Goal: Transaction & Acquisition: Purchase product/service

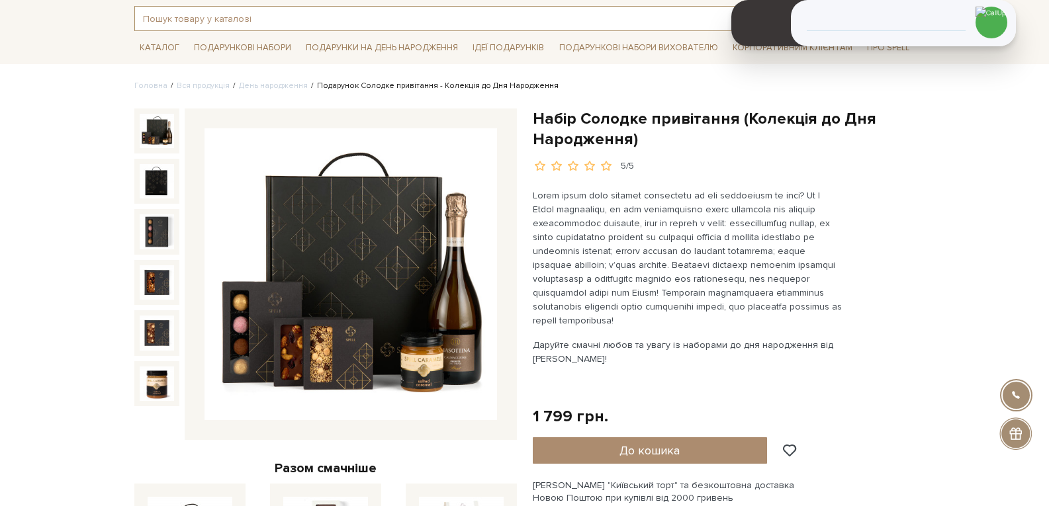
click at [207, 17] on input "text" at bounding box center [509, 19] width 749 height 24
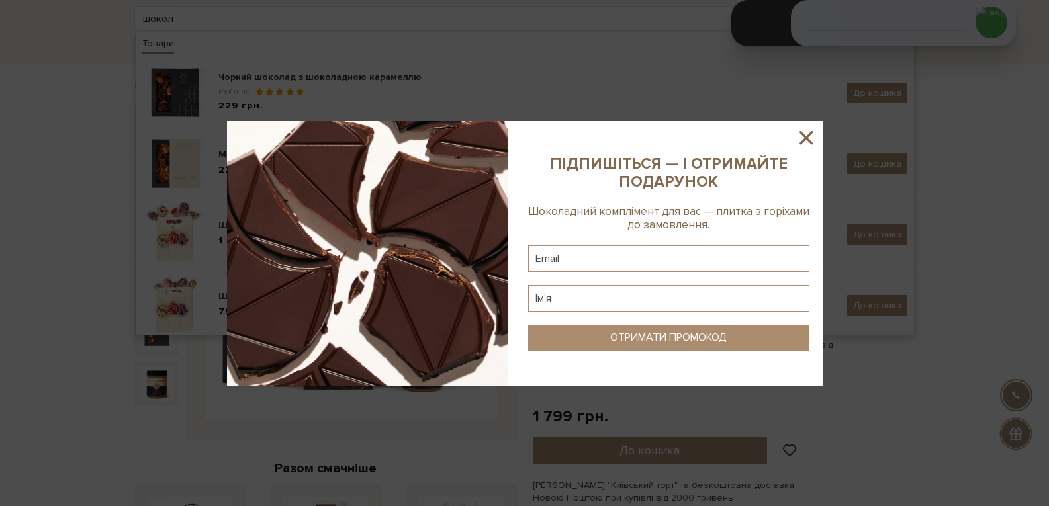
click at [804, 139] on icon at bounding box center [806, 137] width 23 height 23
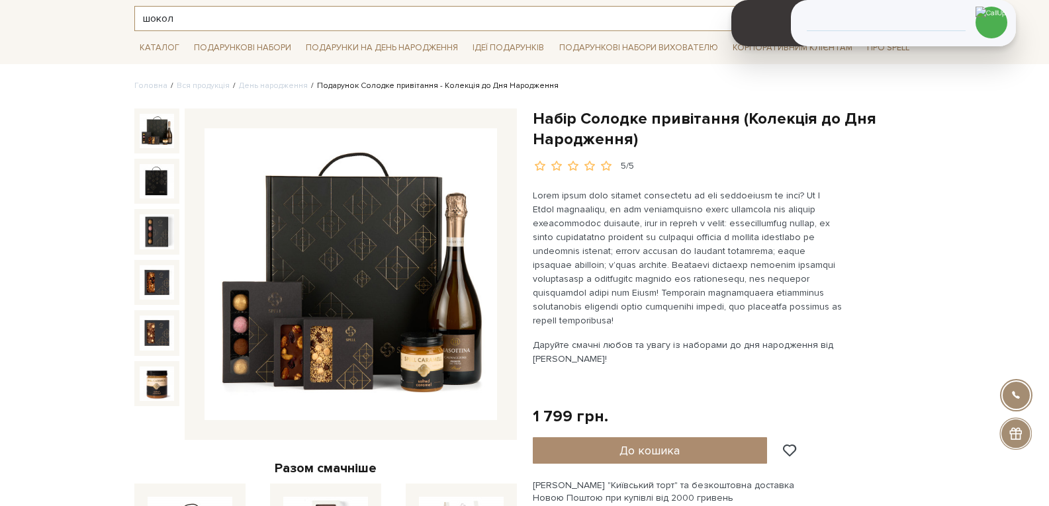
click at [177, 20] on input "шокол" at bounding box center [509, 19] width 749 height 24
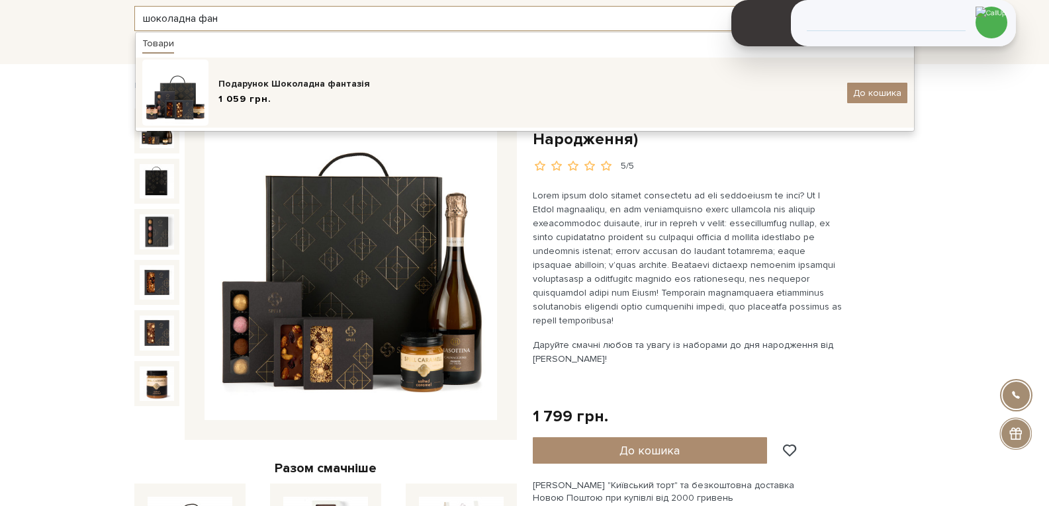
type input "шоколадна фан"
click at [244, 105] on span "1 059 грн." at bounding box center [244, 100] width 53 height 14
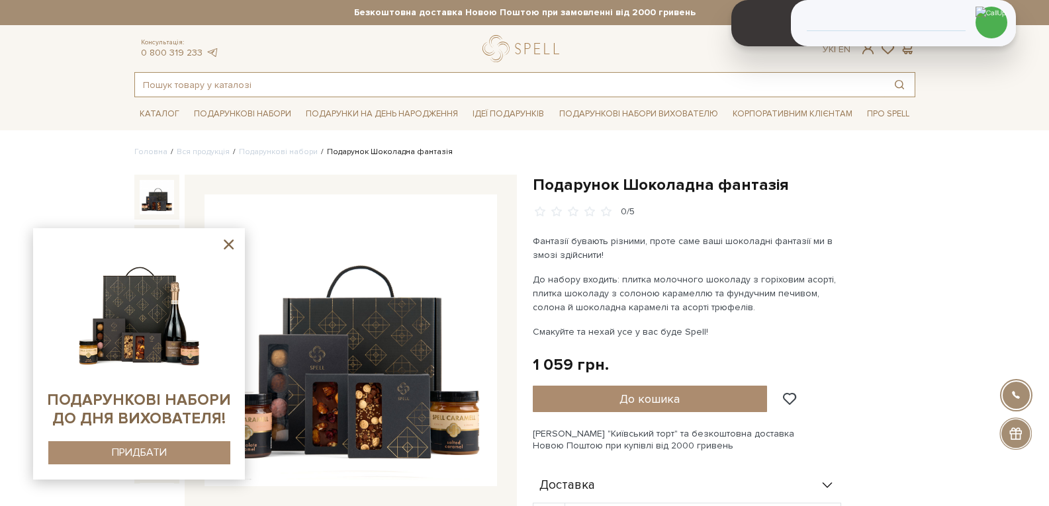
click at [264, 81] on input "text" at bounding box center [509, 85] width 749 height 24
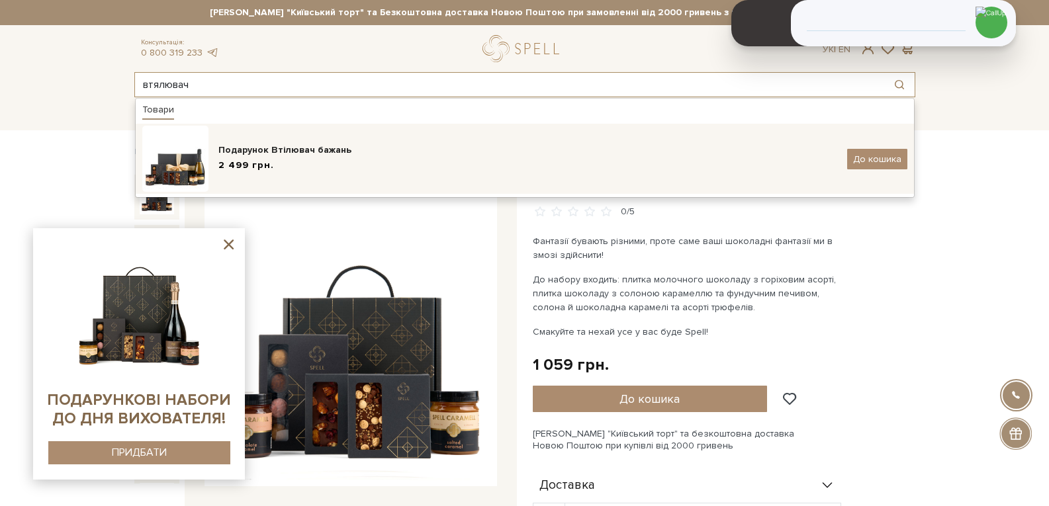
type input "втялювач"
click at [281, 163] on div "2 499 грн." at bounding box center [527, 166] width 619 height 14
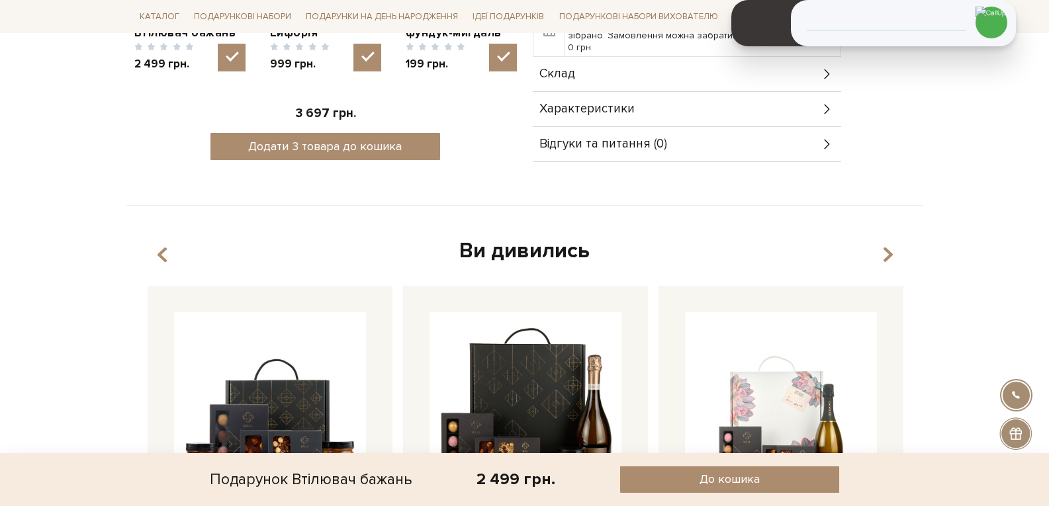
scroll to position [596, 0]
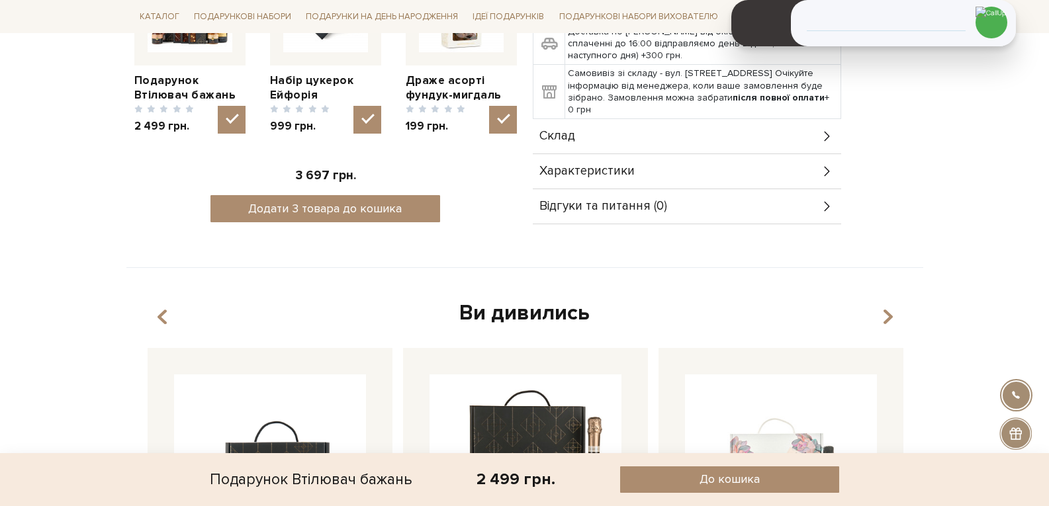
click at [624, 119] on div "Склад" at bounding box center [687, 136] width 309 height 34
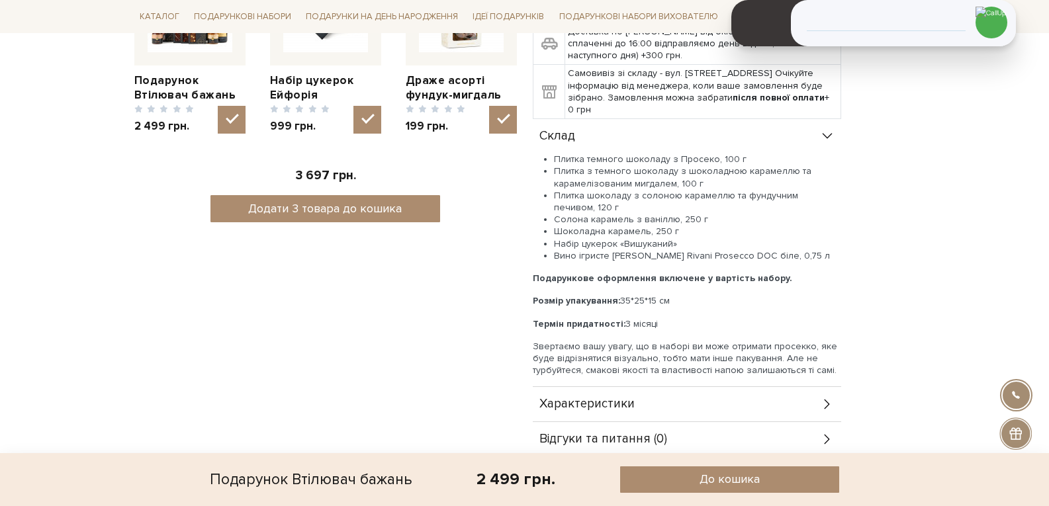
click at [638, 387] on div "Характеристики" at bounding box center [687, 404] width 309 height 34
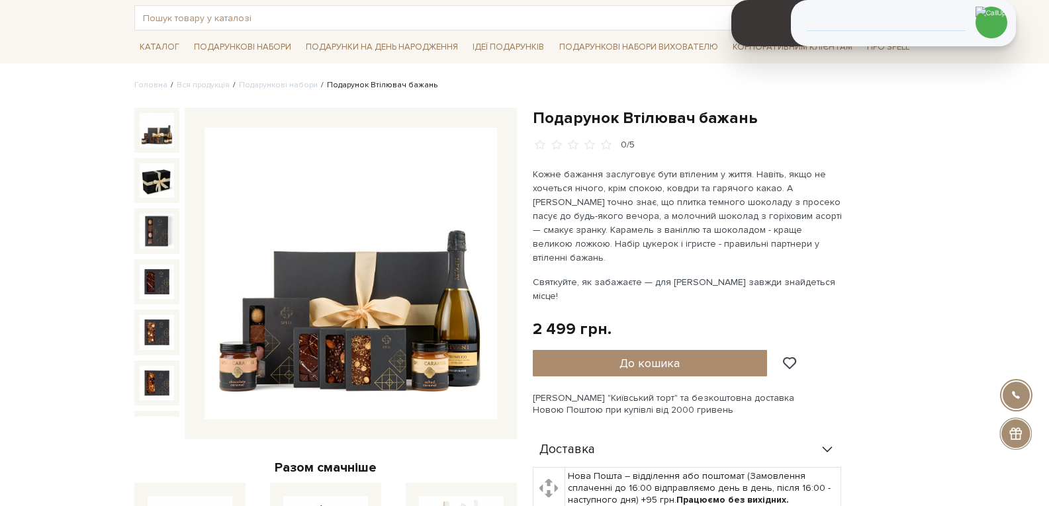
scroll to position [66, 0]
click at [241, 22] on input "text" at bounding box center [509, 19] width 749 height 24
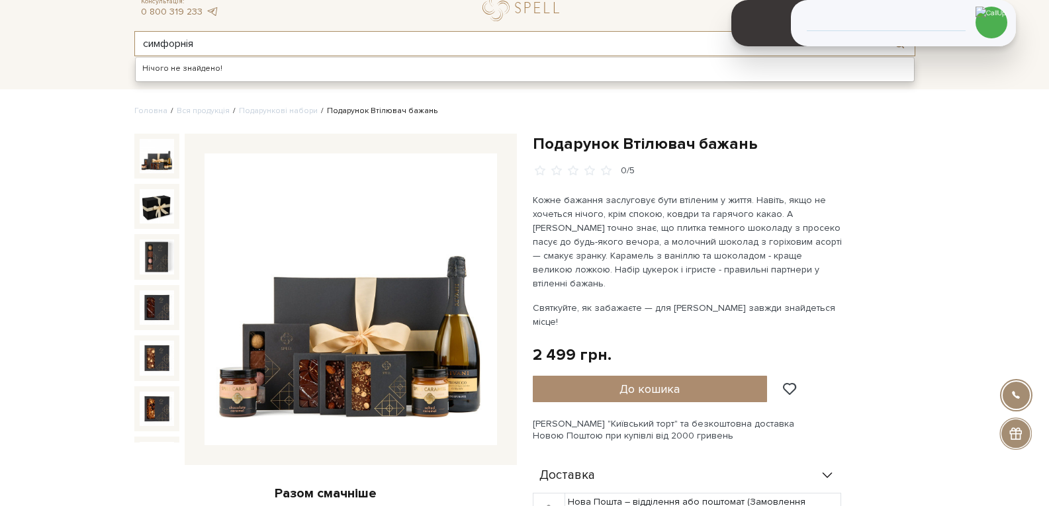
drag, startPoint x: 177, startPoint y: 17, endPoint x: 216, endPoint y: 9, distance: 39.7
click at [216, 9] on header "Сет Цукерок "Київський торт" та Безкоштовна доставка Новою Поштою при замовленн…" at bounding box center [524, 7] width 1049 height 97
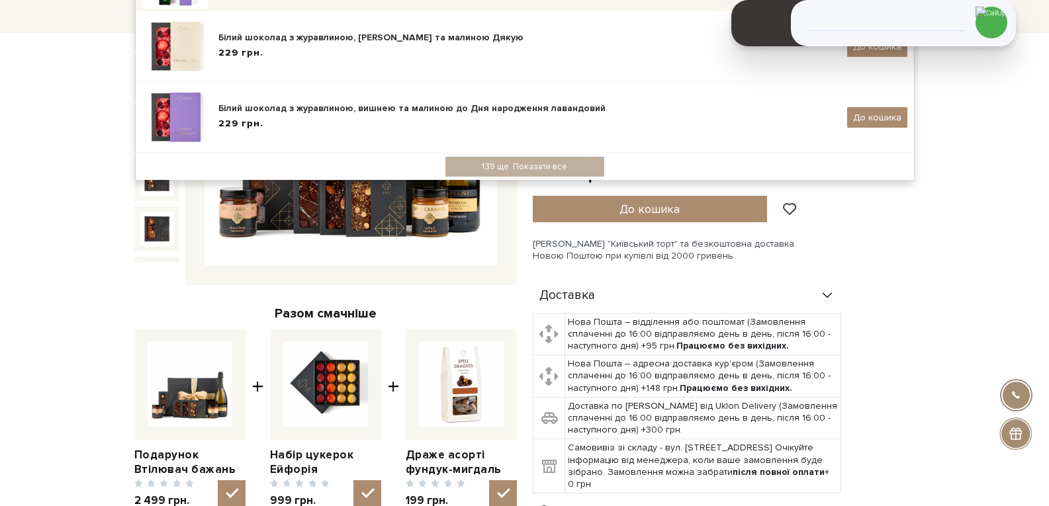
scroll to position [356, 0]
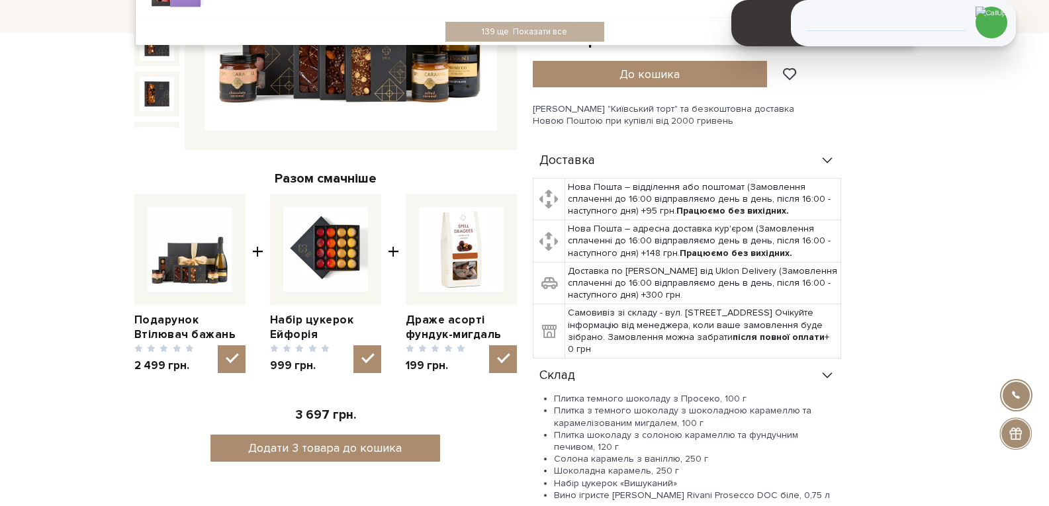
type input "симфонія смаку"
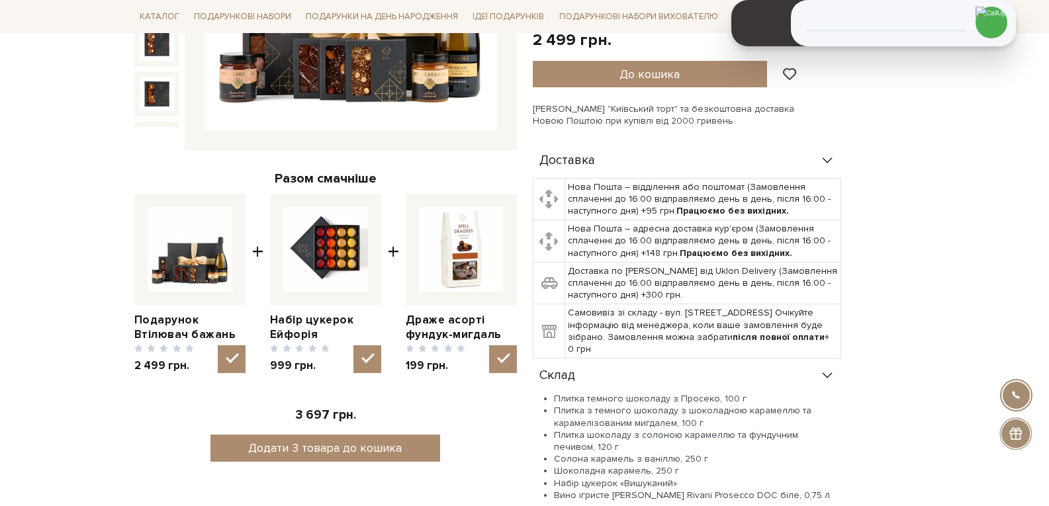
scroll to position [0, 0]
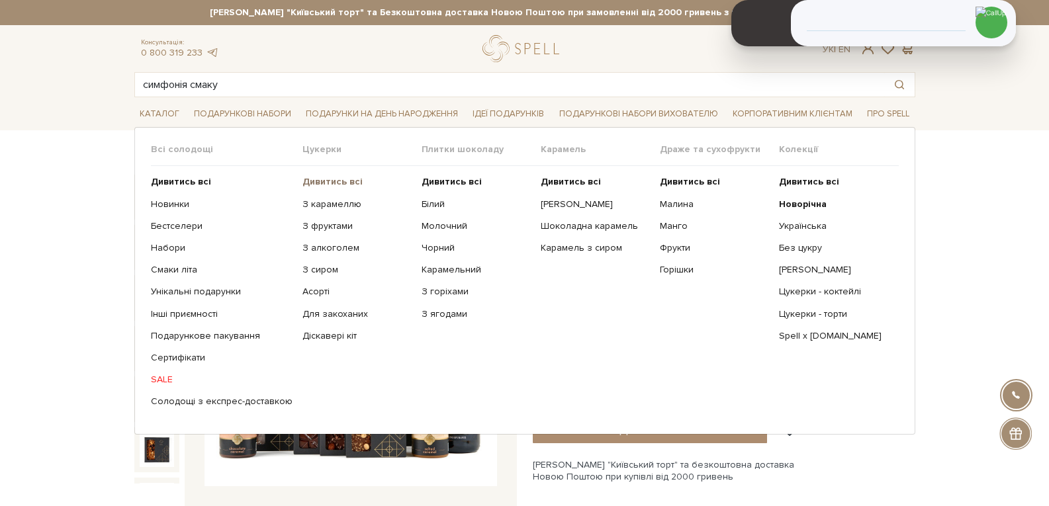
click at [317, 181] on b "Дивитись всі" at bounding box center [333, 181] width 60 height 11
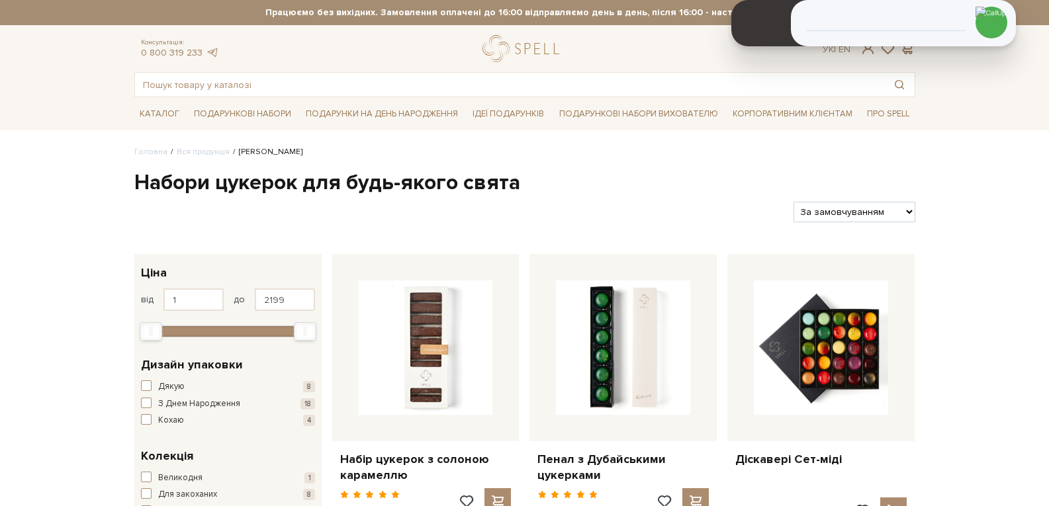
click at [836, 217] on select "За замовчуванням За Ціною (зростання) За Ціною (зменшення) Новинки За популярні…" at bounding box center [854, 212] width 121 height 21
select select "[URL][DOMAIN_NAME]"
click at [794, 202] on select "За замовчуванням За Ціною (зростання) За Ціною (зменшення) Новинки За популярні…" at bounding box center [854, 212] width 121 height 21
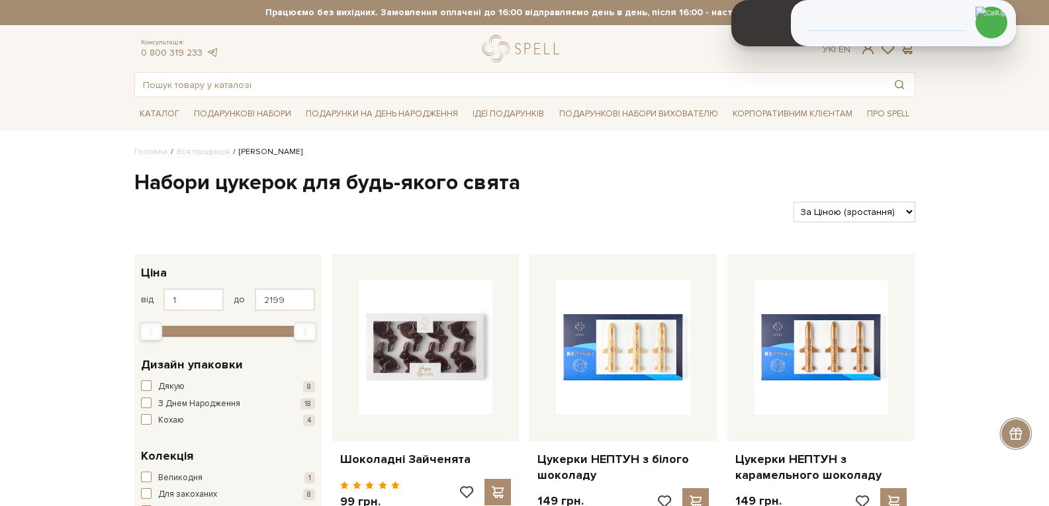
click at [855, 211] on select "За замовчуванням За Ціною (зростання) За Ціною (зменшення) Новинки За популярні…" at bounding box center [854, 212] width 121 height 21
select select "https://spellchocolate.com/our-productions/seti-cukerok/?sort=p.price&order=DESC"
click at [794, 202] on select "За замовчуванням За Ціною (зростання) За Ціною (зменшення) Новинки За популярні…" at bounding box center [854, 212] width 121 height 21
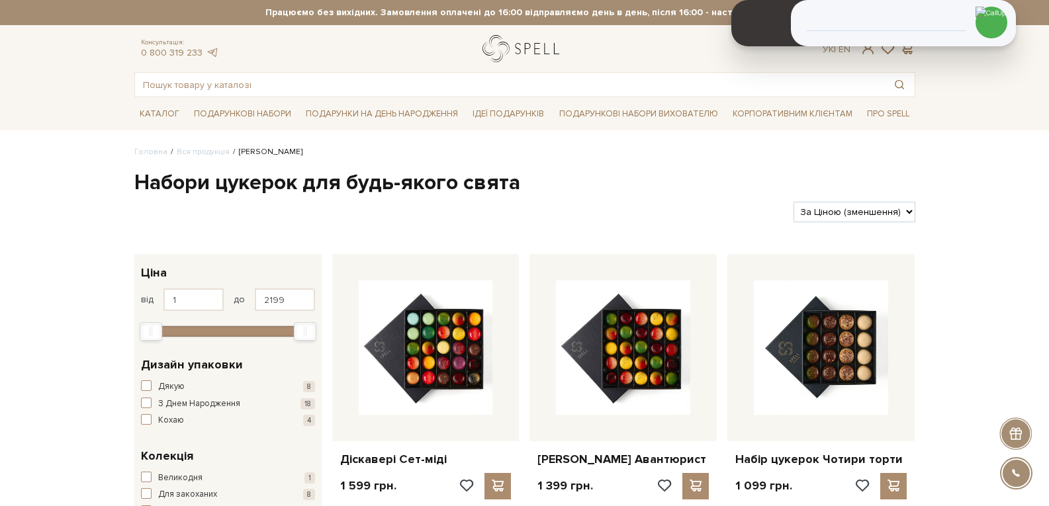
click at [524, 53] on link "logo" at bounding box center [524, 48] width 83 height 27
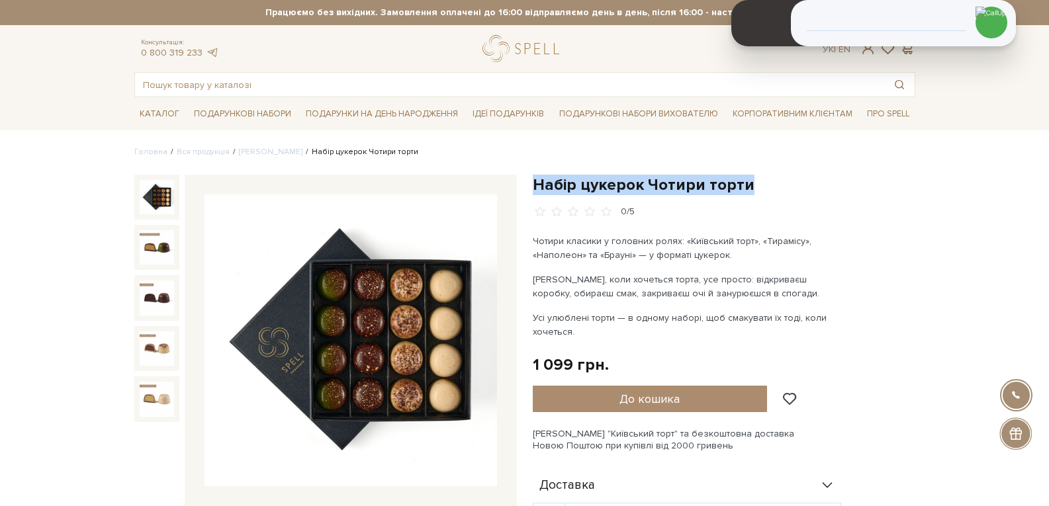
drag, startPoint x: 749, startPoint y: 179, endPoint x: 532, endPoint y: 188, distance: 216.7
click at [533, 188] on h1 "Набір цукерок Чотири торти" at bounding box center [724, 185] width 383 height 21
copy h1 "Набір цукерок Чотири торти"
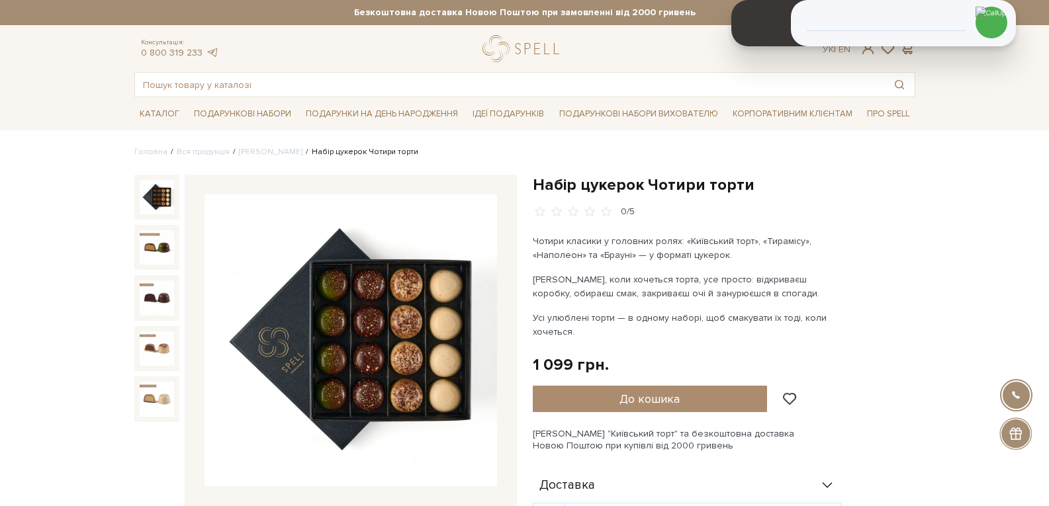
click at [506, 57] on link "logo" at bounding box center [524, 48] width 83 height 27
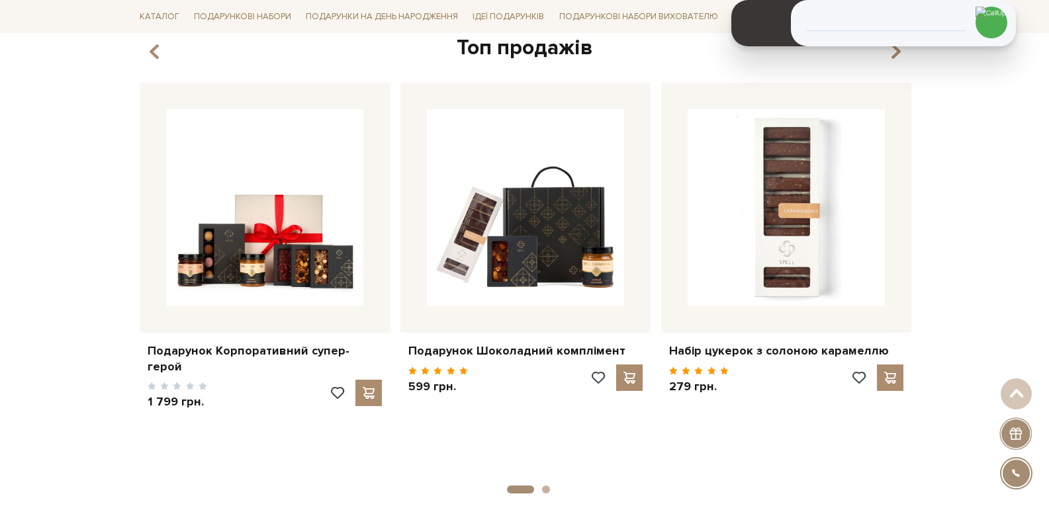
scroll to position [728, 0]
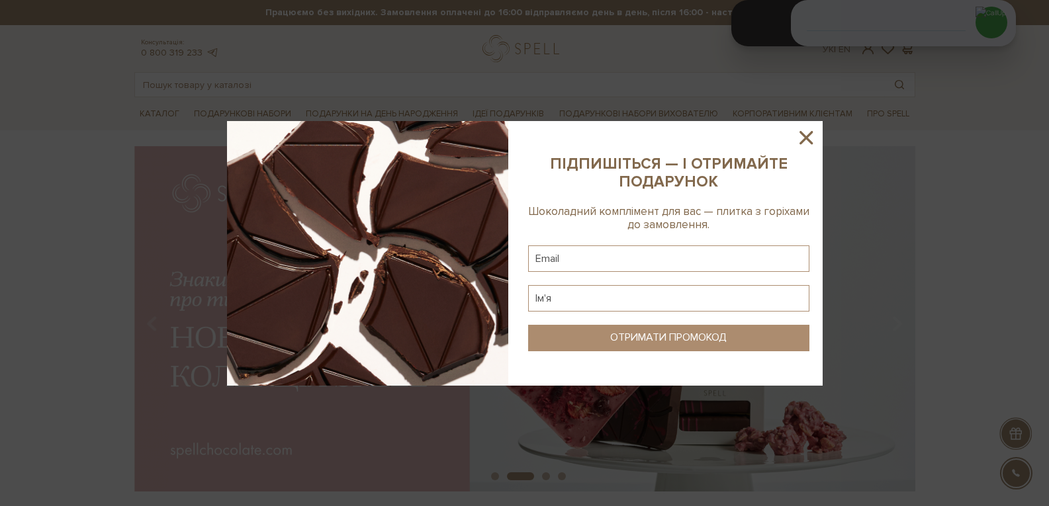
click at [804, 140] on icon at bounding box center [806, 137] width 13 height 13
